Goal: Find specific page/section: Find specific page/section

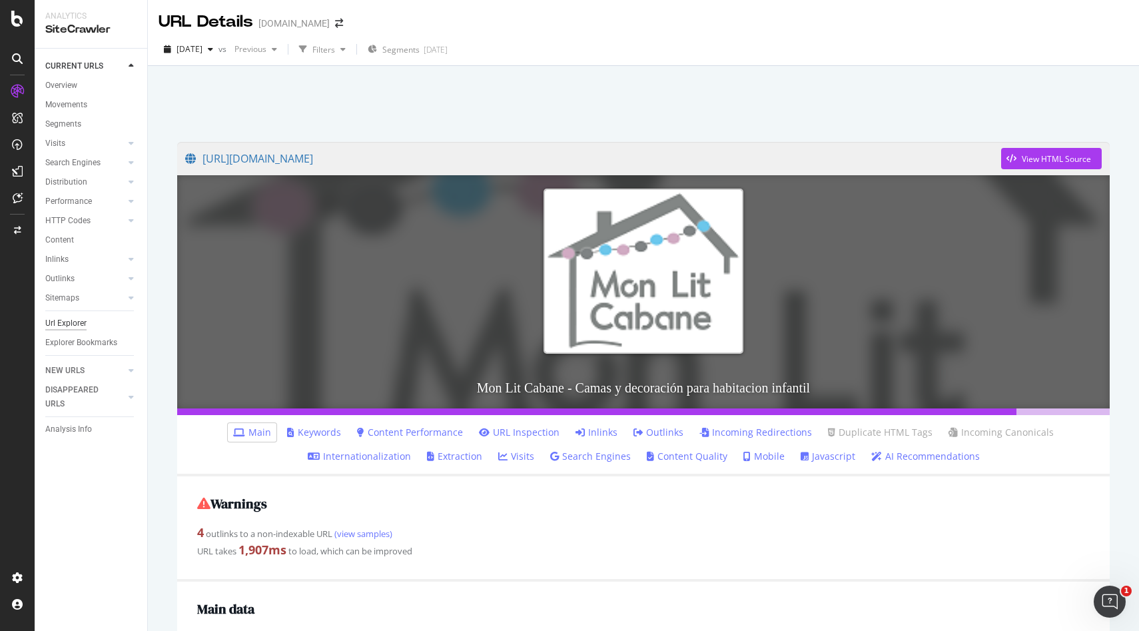
click at [72, 322] on div "Url Explorer" at bounding box center [65, 324] width 41 height 14
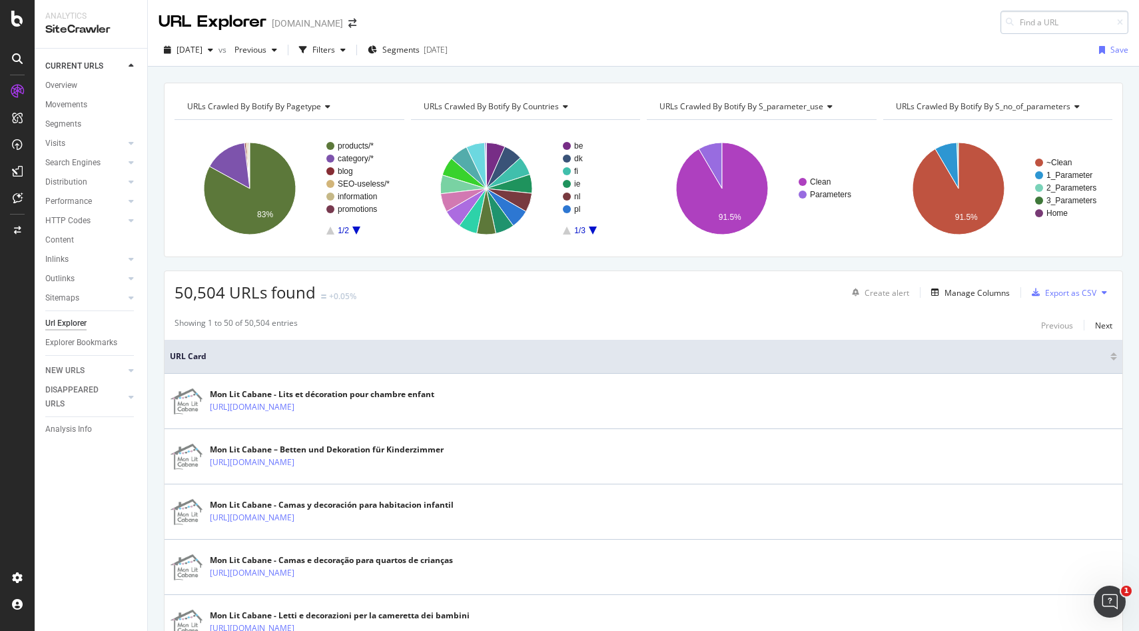
click at [1051, 22] on input at bounding box center [1065, 22] width 128 height 23
paste input "[URL][DOMAIN_NAME]"
type input "[URL][DOMAIN_NAME]"
click at [201, 53] on span "[DATE]" at bounding box center [190, 49] width 26 height 11
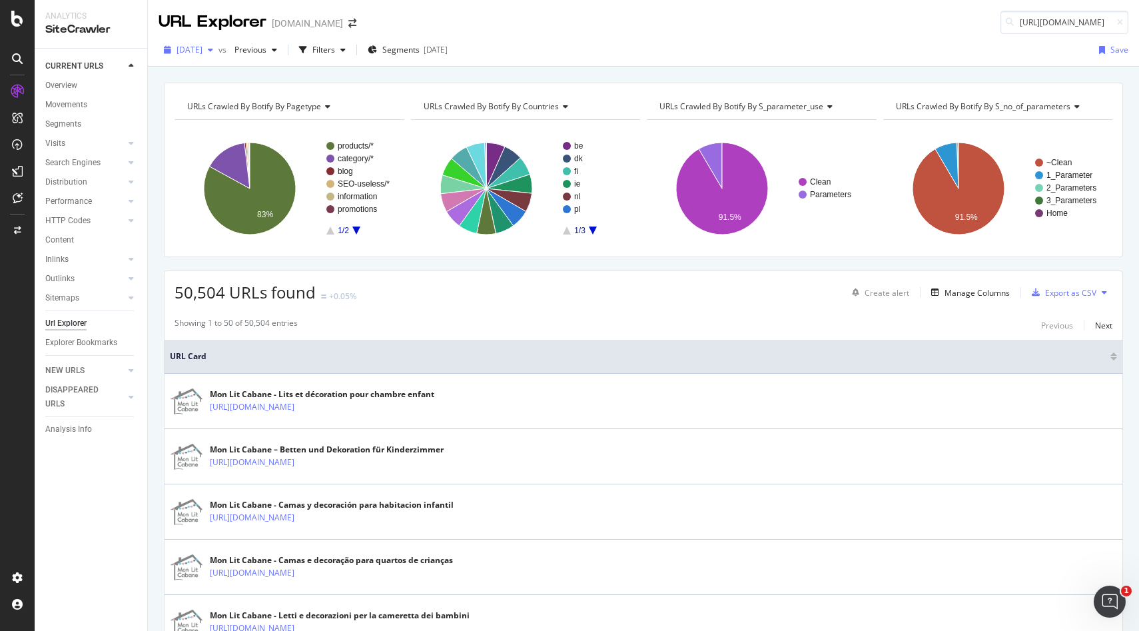
scroll to position [0, 0]
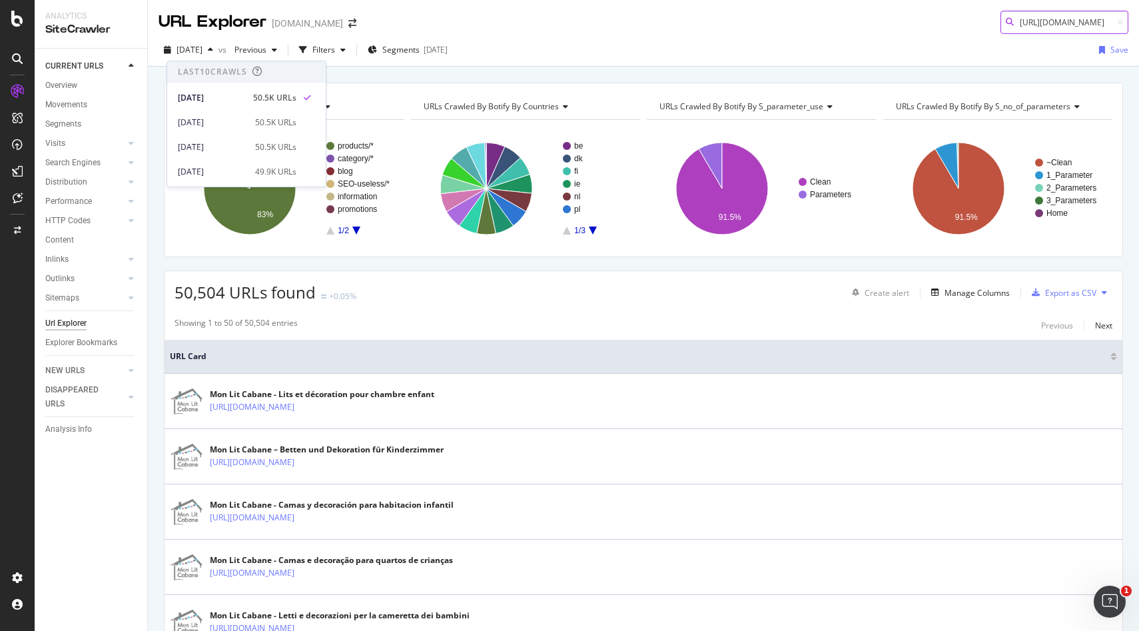
click at [1071, 26] on input "[URL][DOMAIN_NAME]" at bounding box center [1065, 22] width 128 height 23
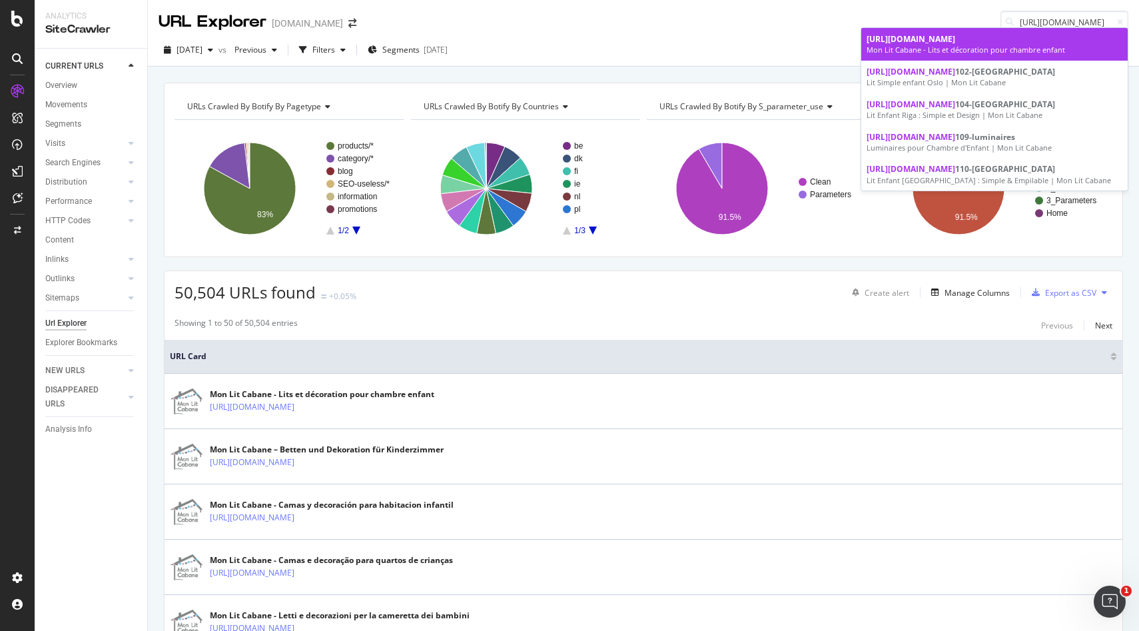
click at [977, 49] on div "Mon Lit Cabane - Lits et décoration pour chambre enfant" at bounding box center [995, 50] width 256 height 11
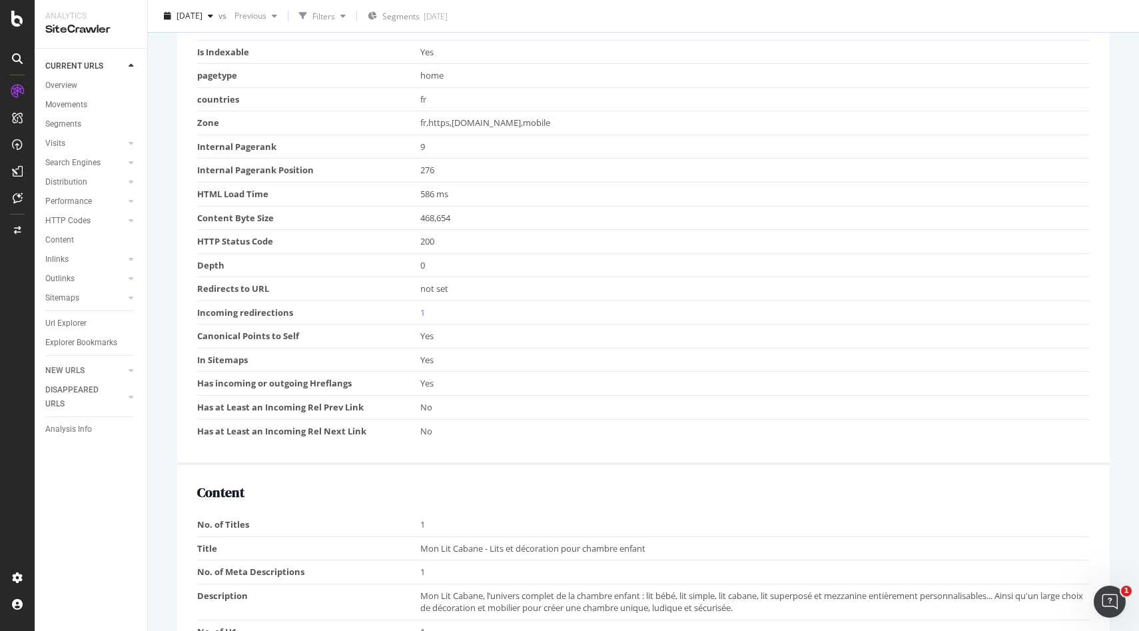
scroll to position [750, 0]
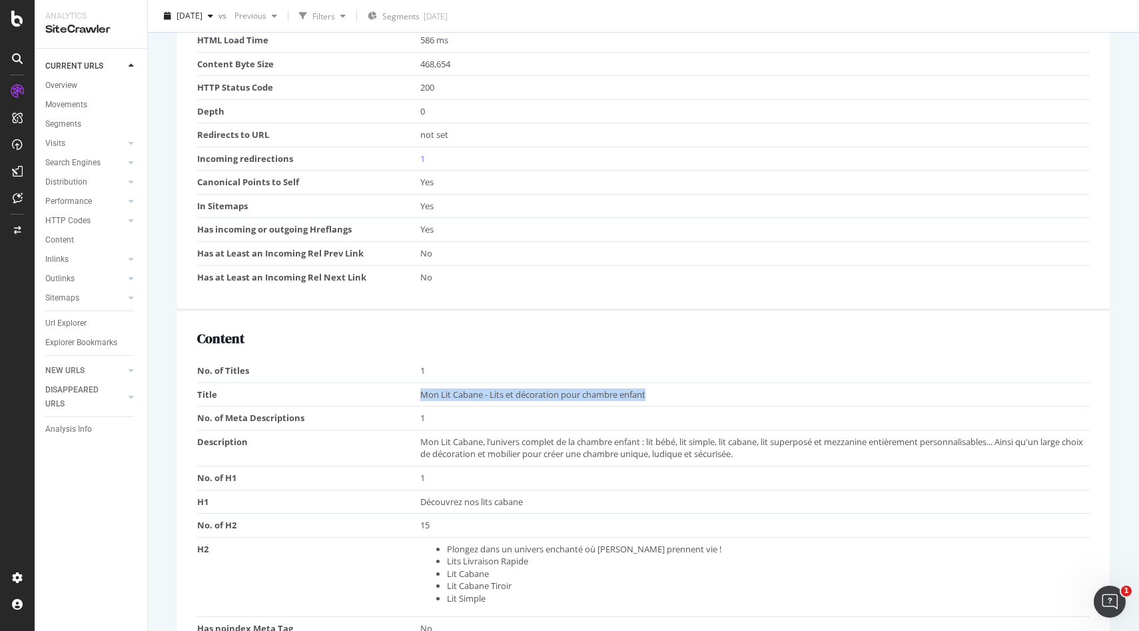
drag, startPoint x: 416, startPoint y: 391, endPoint x: 688, endPoint y: 390, distance: 271.9
click at [688, 390] on tr "Title Mon Lit Cabane - Lits et décoration pour chambre enfant" at bounding box center [643, 394] width 893 height 24
click at [750, 449] on span "Mon Lit Cabane, l’univers complet de la chambre enfant : lit bébé, lit simple, …" at bounding box center [751, 448] width 663 height 25
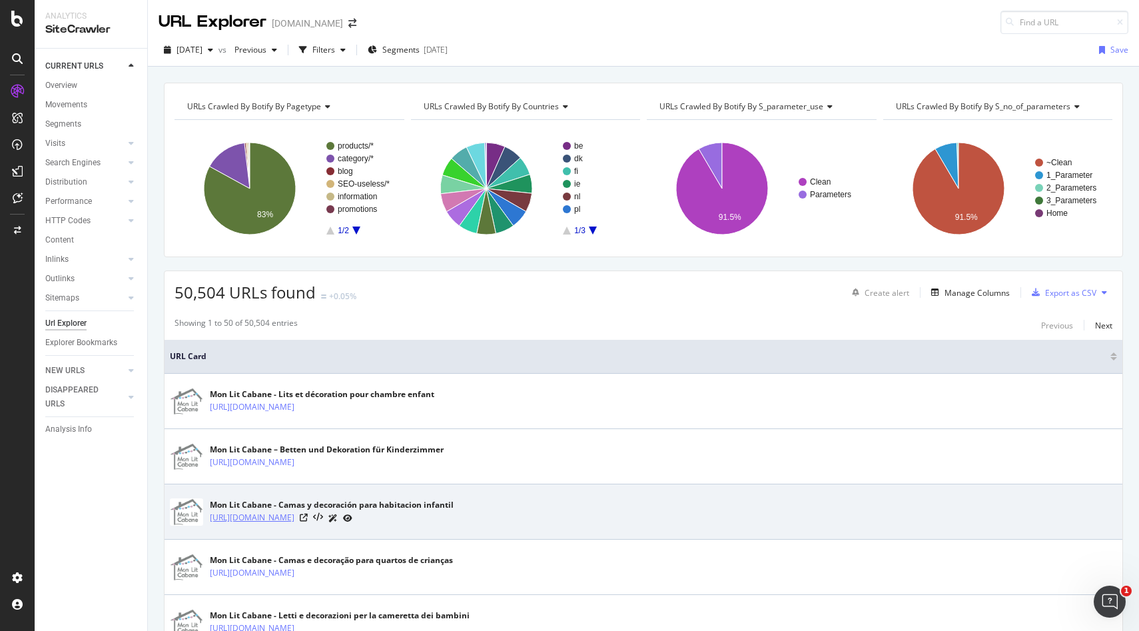
click at [277, 522] on link "[URL][DOMAIN_NAME]" at bounding box center [252, 517] width 85 height 13
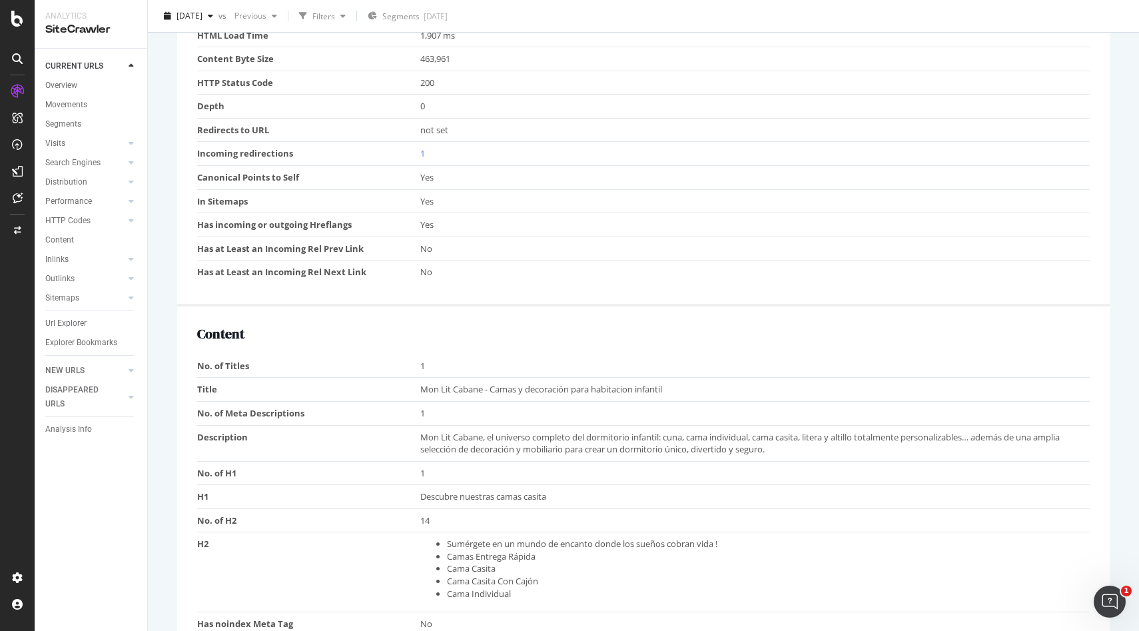
scroll to position [867, 0]
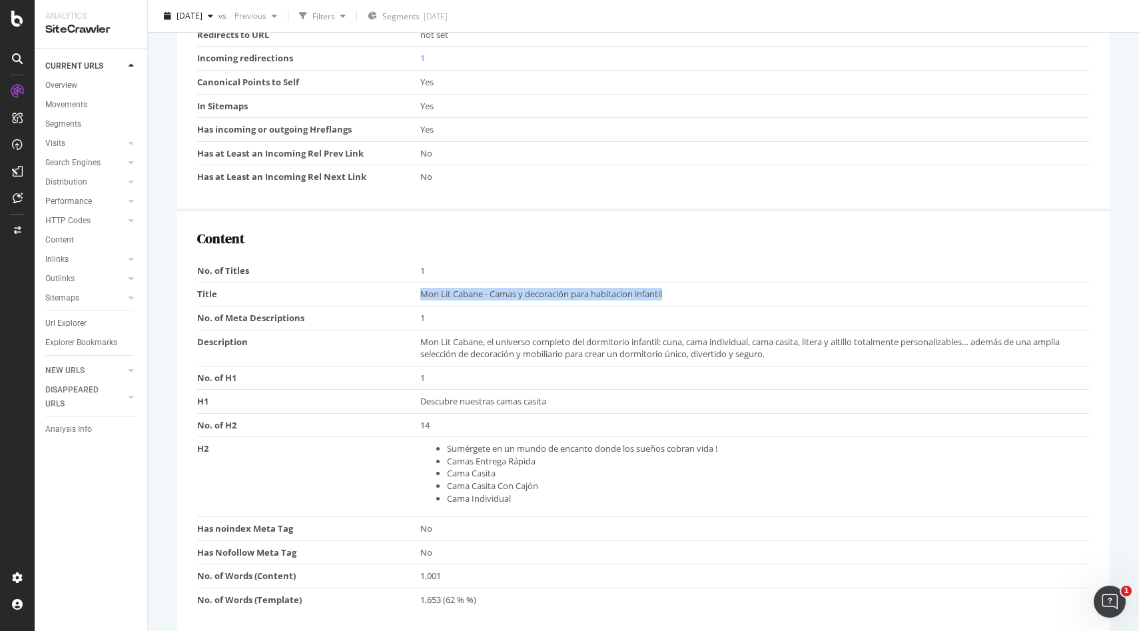
drag, startPoint x: 412, startPoint y: 297, endPoint x: 694, endPoint y: 289, distance: 282.6
click at [694, 289] on tr "Title Mon Lit Cabane - Camas y decoración para habitacion infantil" at bounding box center [643, 295] width 893 height 24
click at [732, 275] on td "1" at bounding box center [755, 270] width 670 height 23
